Goal: Find specific page/section: Find specific page/section

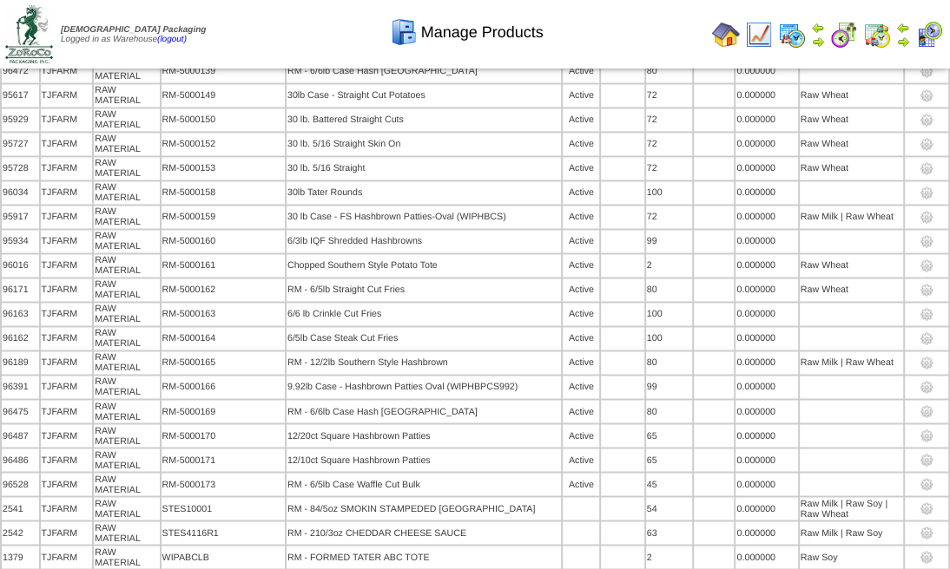
scroll to position [1730, 0]
click at [38, 42] on img at bounding box center [29, 34] width 48 height 58
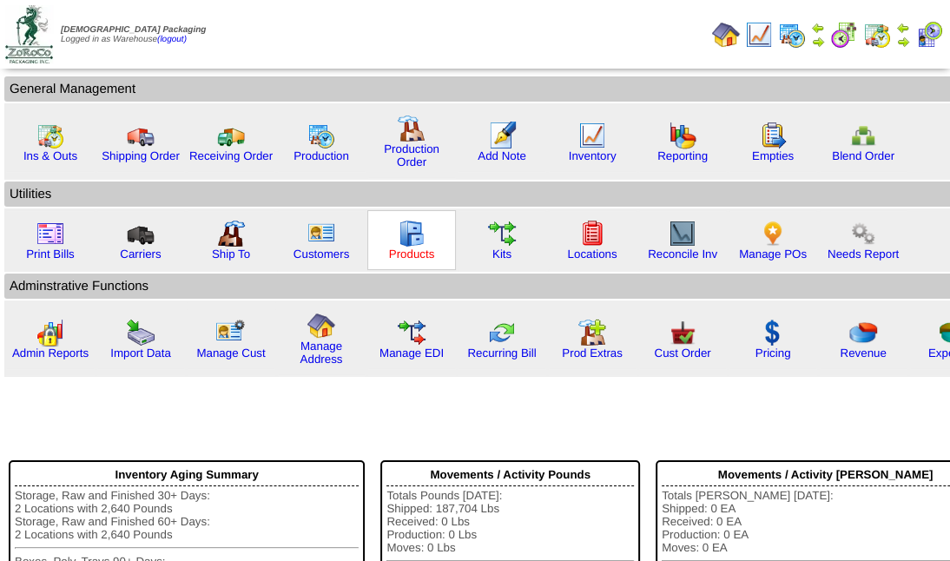
click at [418, 247] on link "Products" at bounding box center [412, 253] width 46 height 13
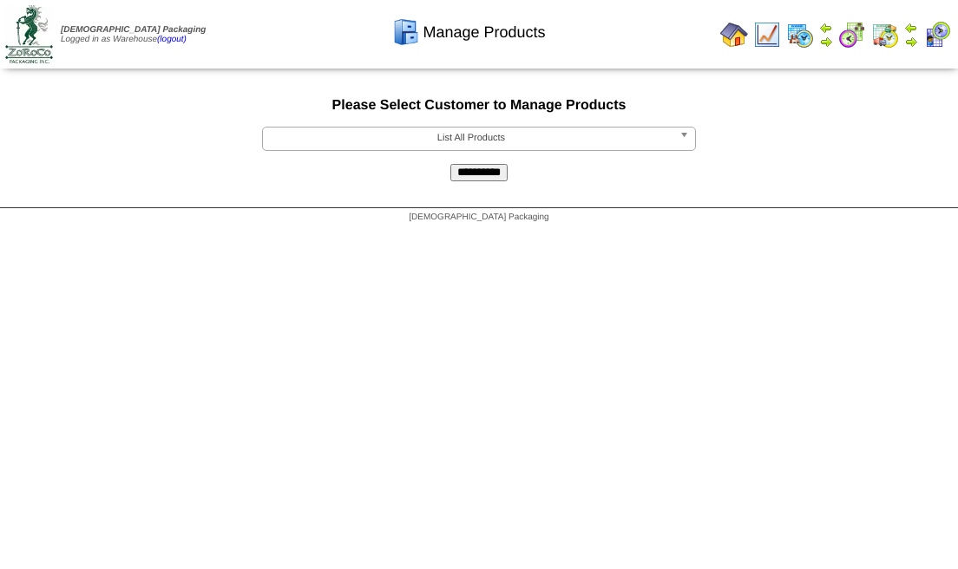
click at [689, 139] on b at bounding box center [688, 139] width 16 height 23
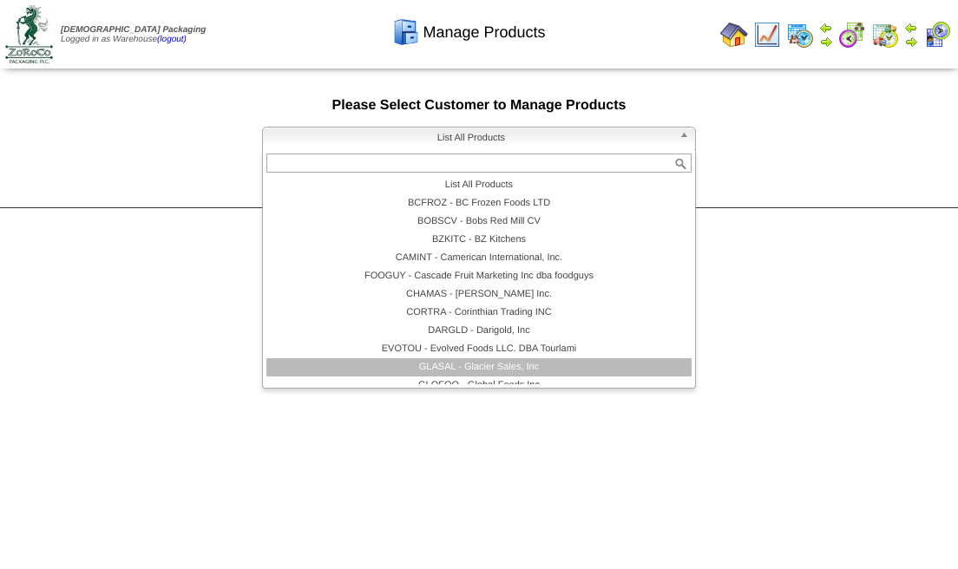
click at [444, 370] on li "GLASAL - Glacier Sales, Inc" at bounding box center [478, 367] width 425 height 18
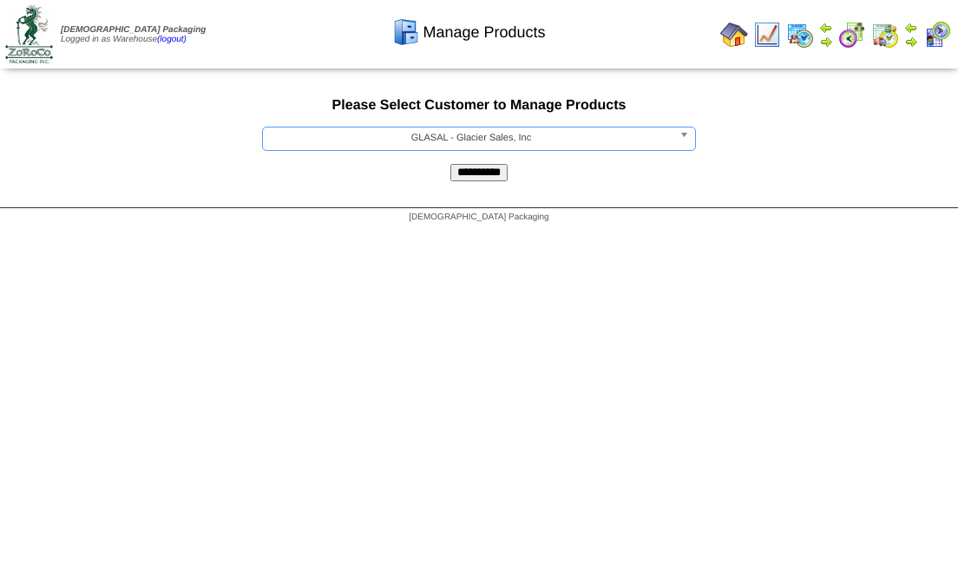
click at [479, 174] on input "**********" at bounding box center [478, 172] width 57 height 17
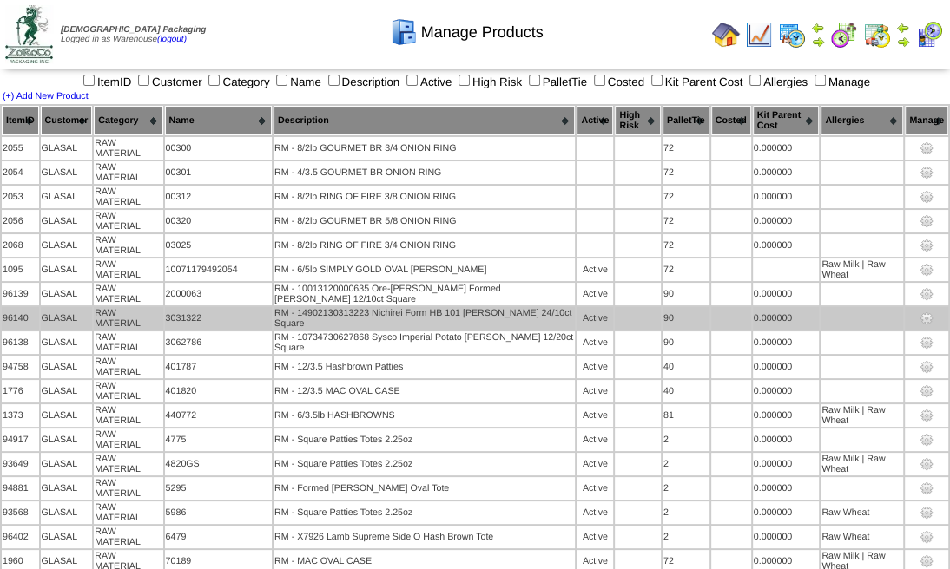
scroll to position [403, 0]
